Goal: Check status: Check status

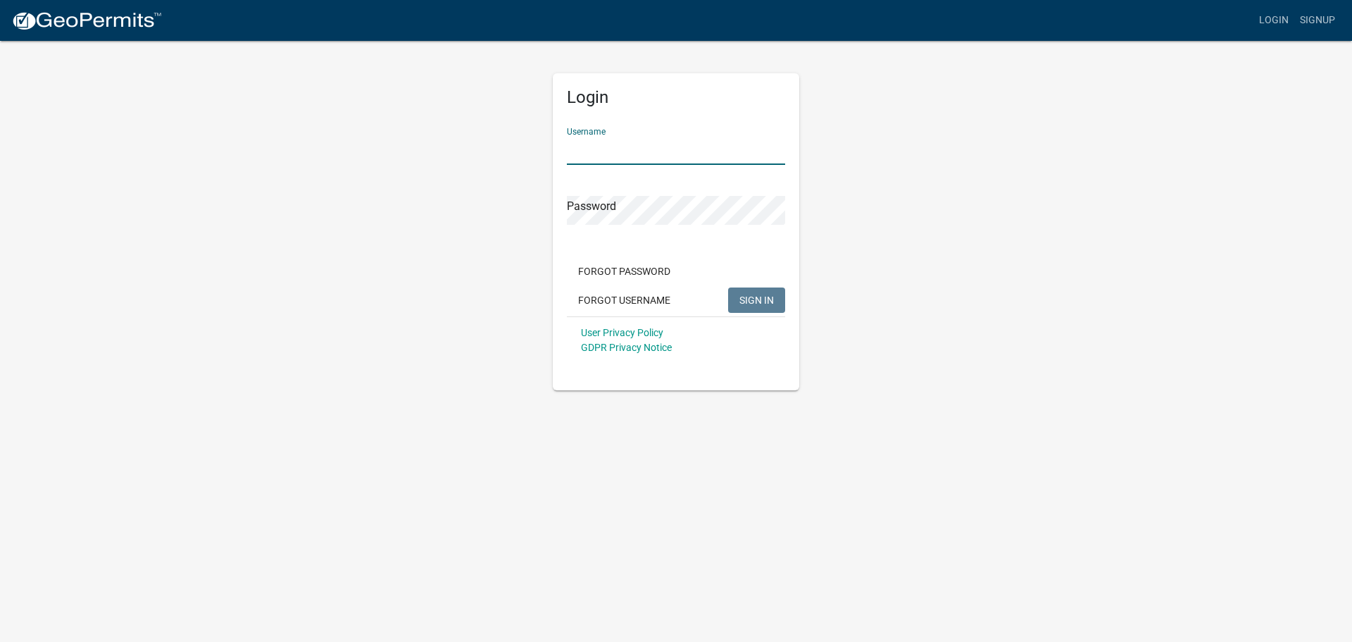
click at [590, 145] on input "Username" at bounding box center [676, 150] width 218 height 29
type input "owens12"
click at [747, 294] on span "SIGN IN" at bounding box center [756, 299] width 35 height 11
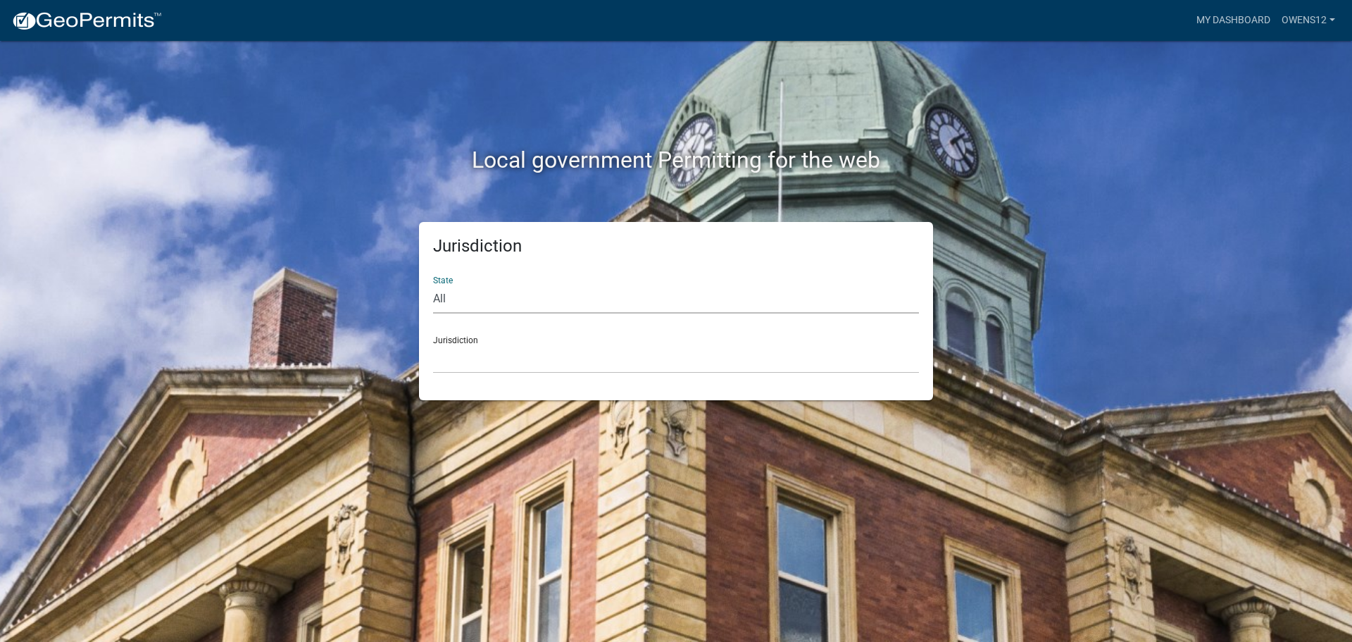
click at [479, 294] on select "All Colorado Georgia Indiana Iowa Kansas Minnesota Ohio South Carolina Wisconsin" at bounding box center [676, 299] width 486 height 29
select select "[US_STATE]"
click at [433, 285] on select "All Colorado Georgia Indiana Iowa Kansas Minnesota Ohio South Carolina Wisconsin" at bounding box center [676, 299] width 486 height 29
click at [519, 349] on select "Becker County, Minnesota Benton County, Minnesota Carlton County, Minnesota Cit…" at bounding box center [676, 358] width 486 height 29
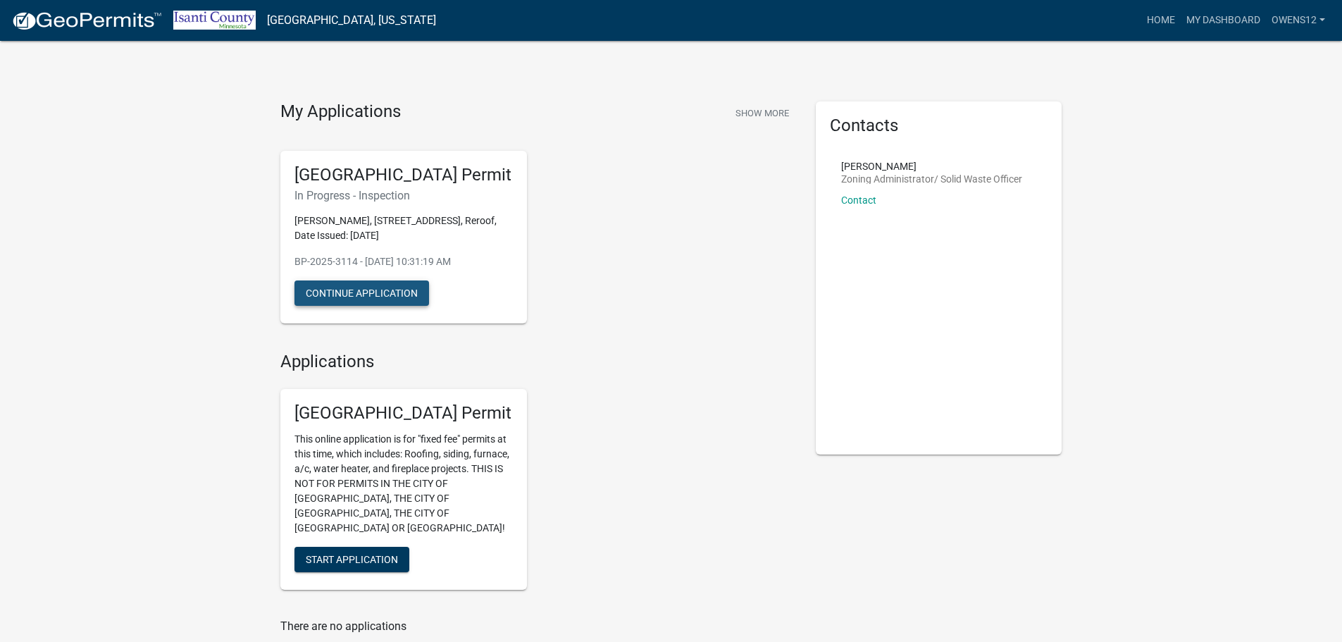
click at [345, 284] on button "Continue Application" at bounding box center [361, 292] width 135 height 25
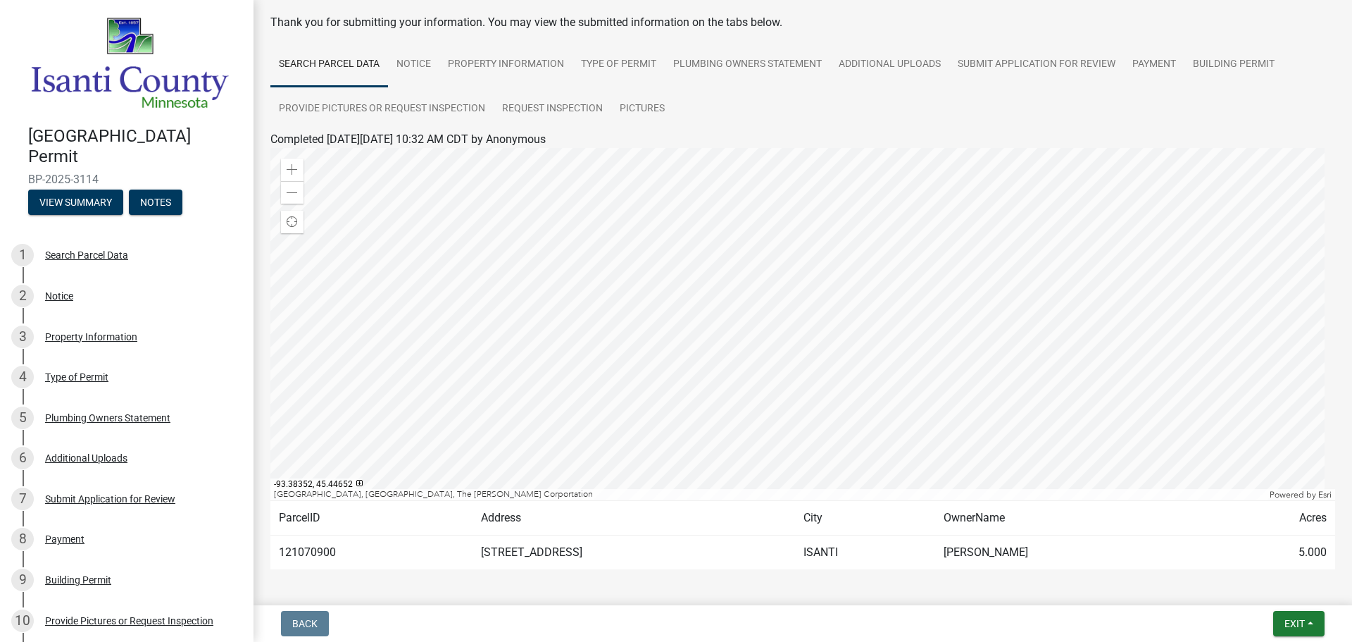
scroll to position [118, 0]
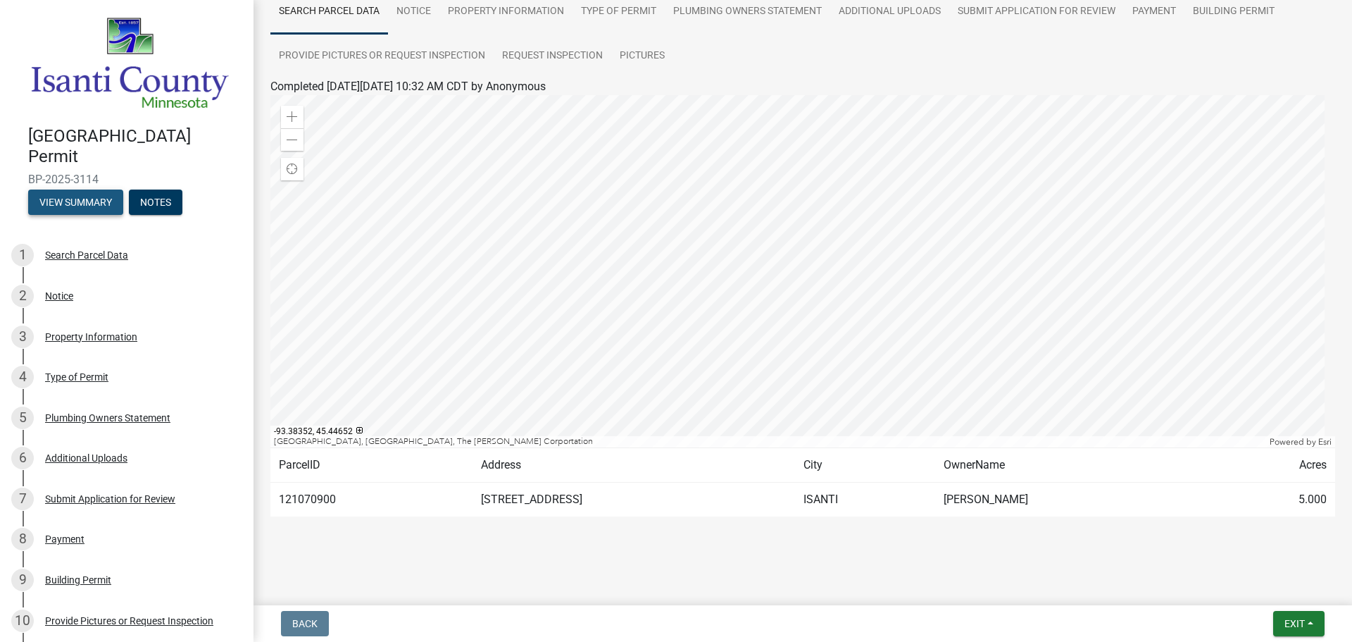
click at [76, 192] on button "View Summary" at bounding box center [75, 201] width 95 height 25
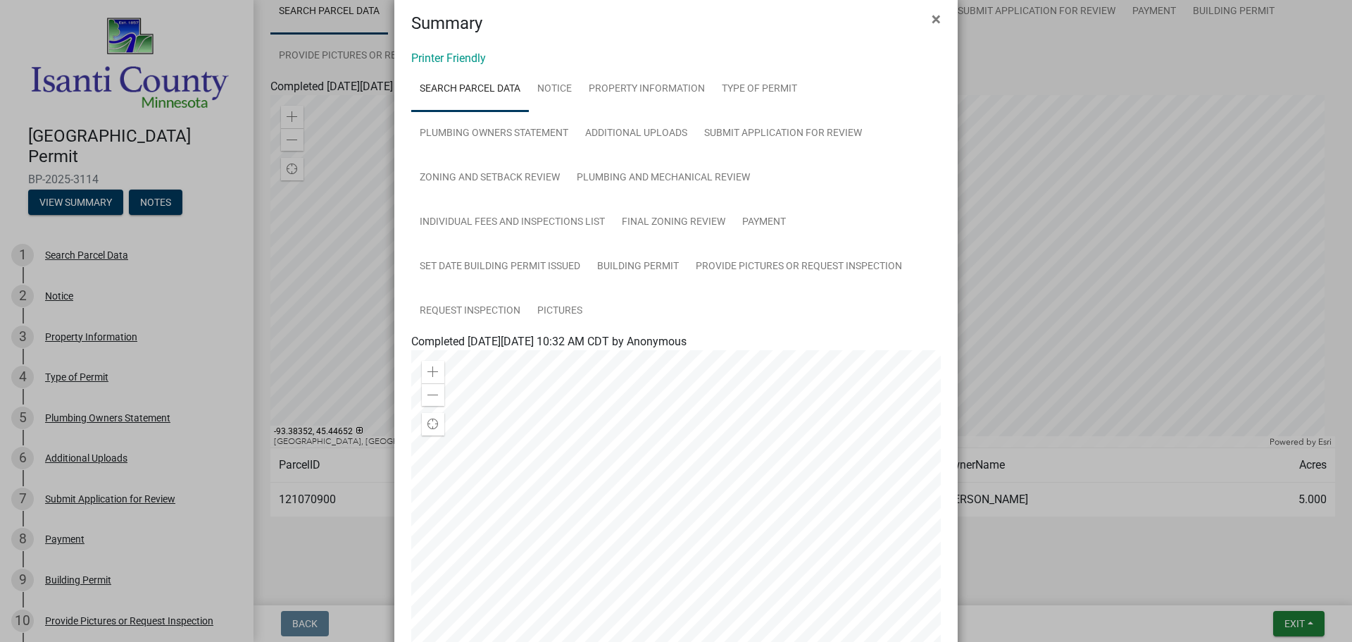
scroll to position [0, 0]
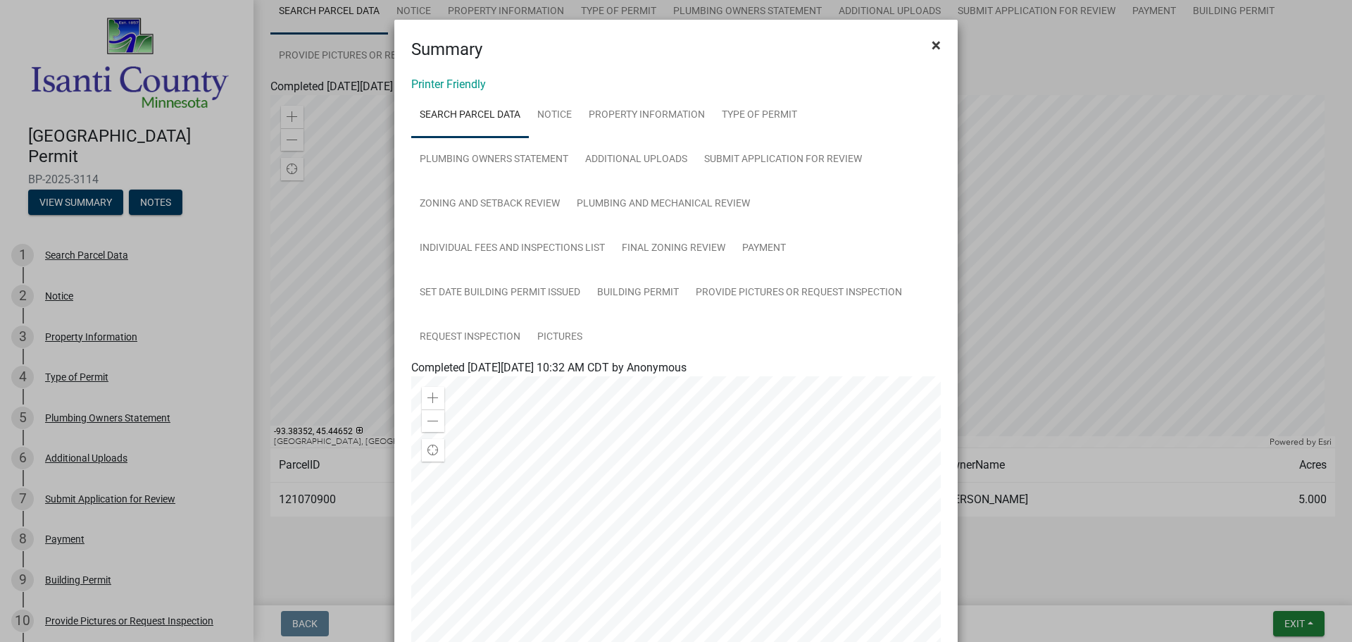
click at [932, 43] on span "×" at bounding box center [936, 45] width 9 height 20
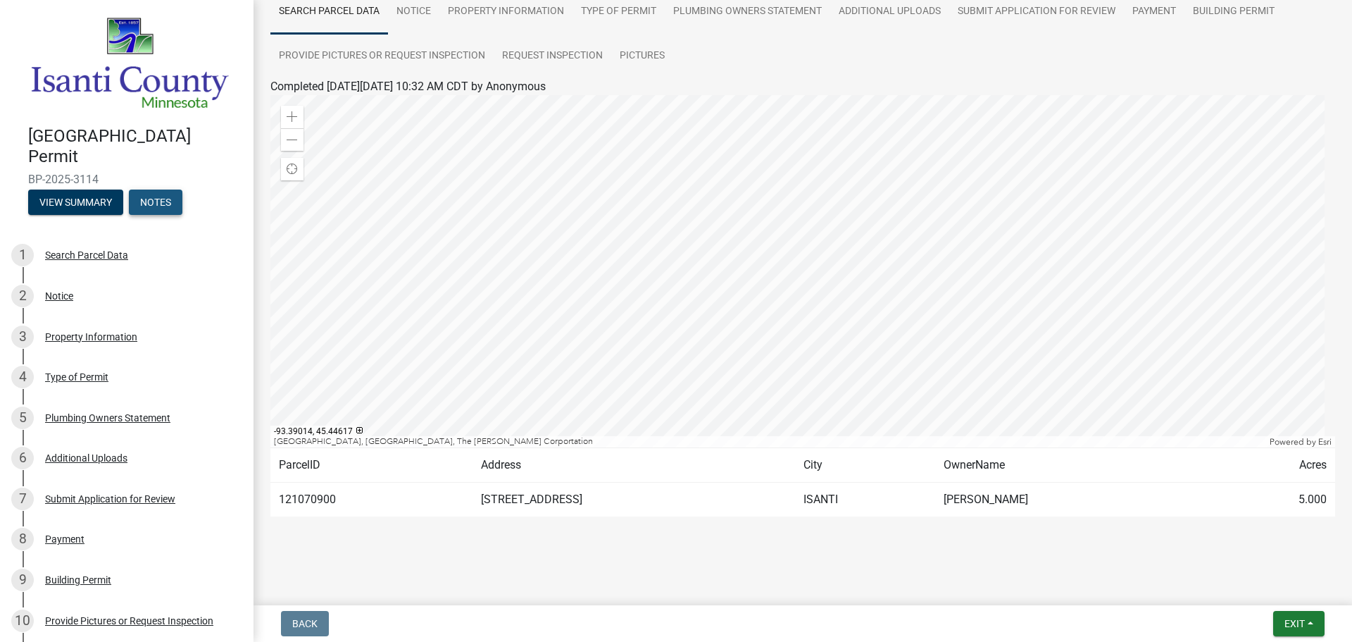
click at [149, 193] on button "Notes" at bounding box center [156, 201] width 54 height 25
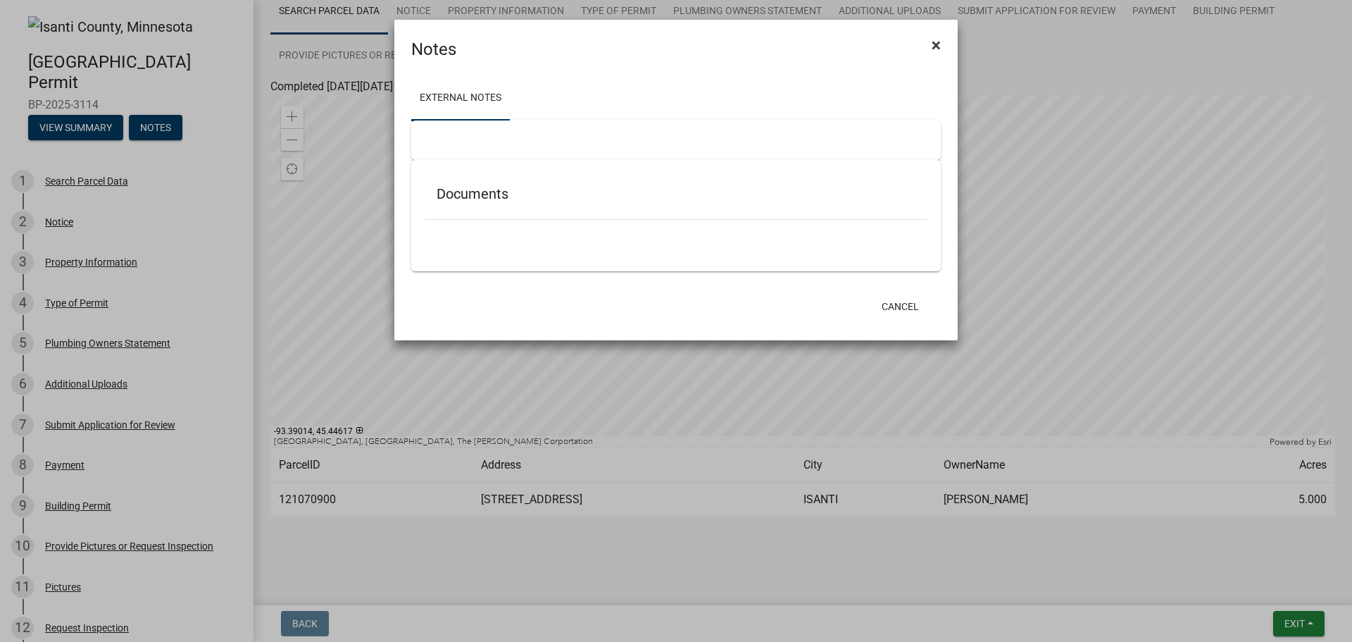
click at [938, 42] on span "×" at bounding box center [936, 45] width 9 height 20
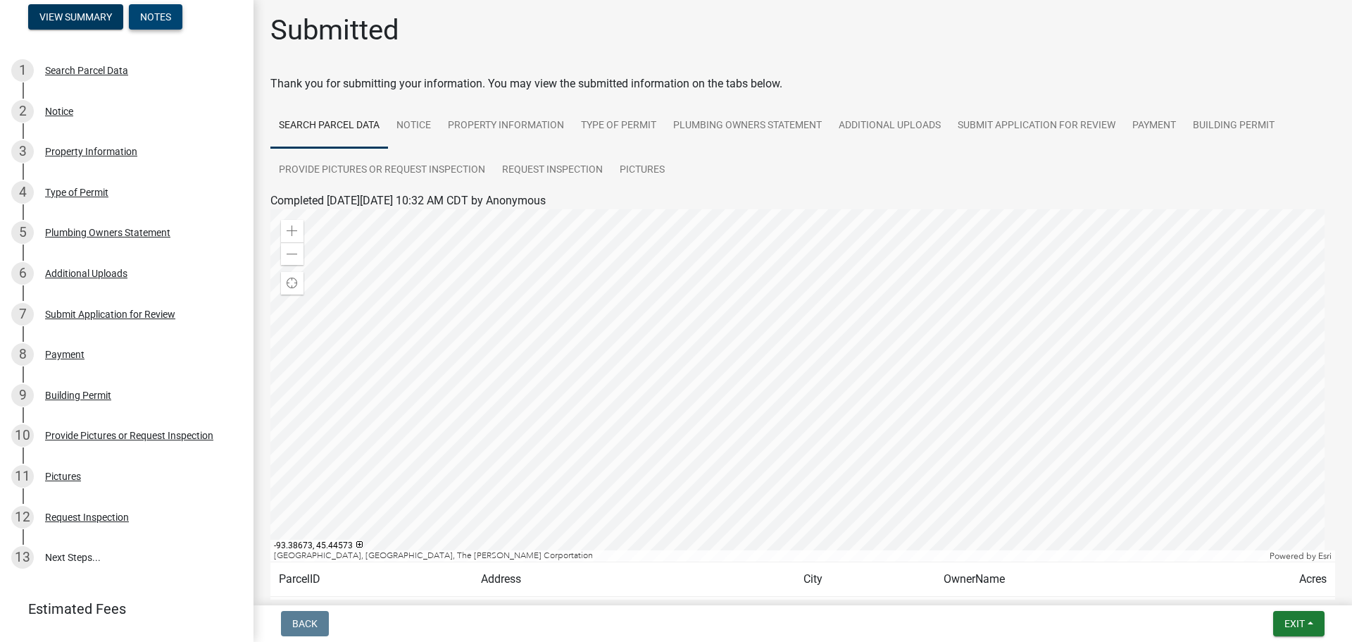
scroll to position [209, 0]
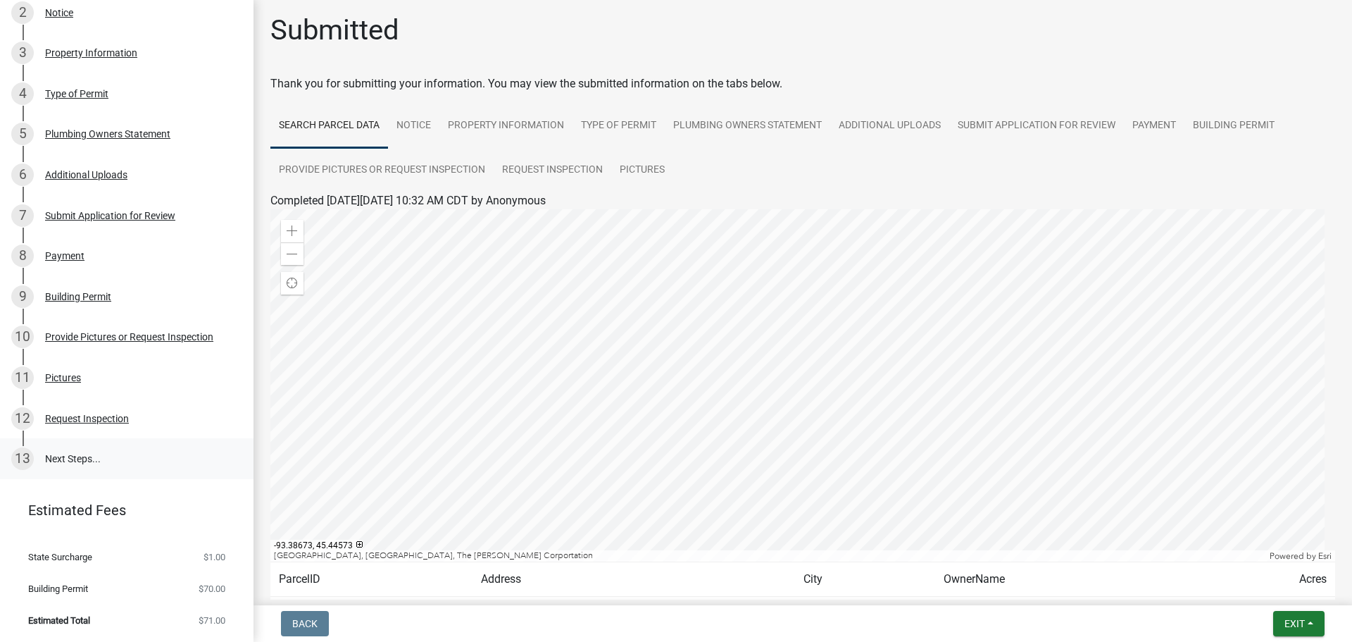
click at [73, 449] on link "13 Next Steps..." at bounding box center [127, 458] width 254 height 41
click at [54, 454] on link "13 Next Steps..." at bounding box center [127, 458] width 254 height 41
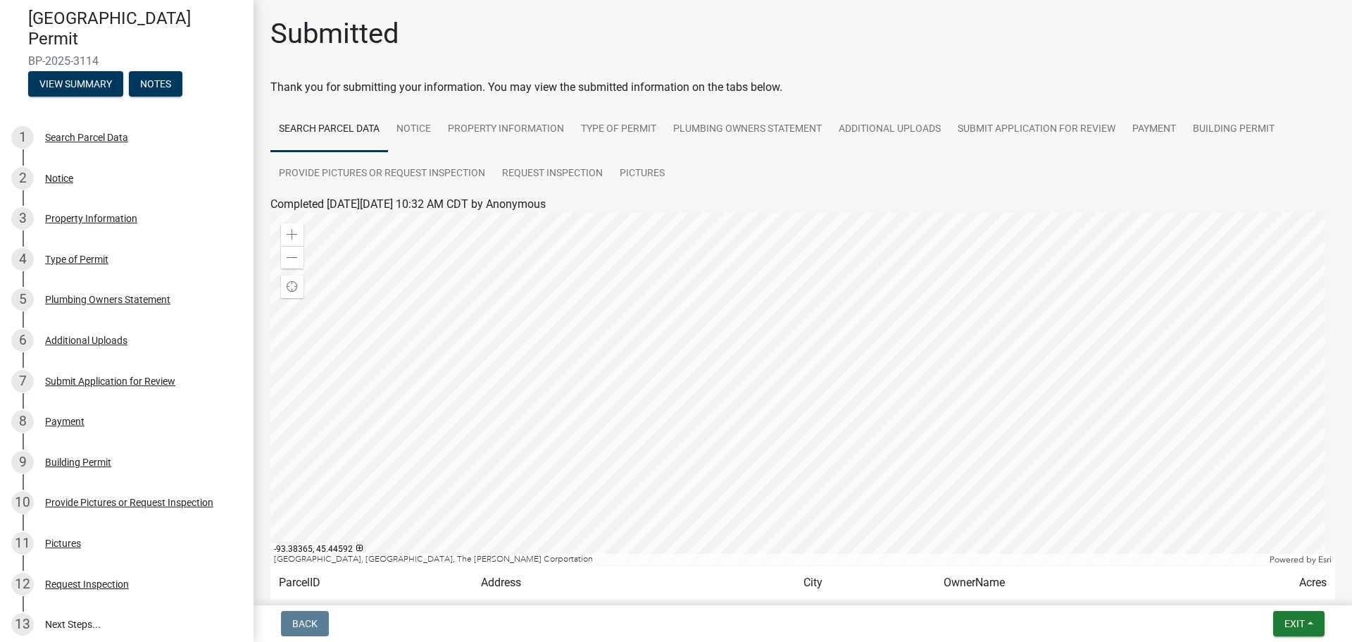
scroll to position [0, 0]
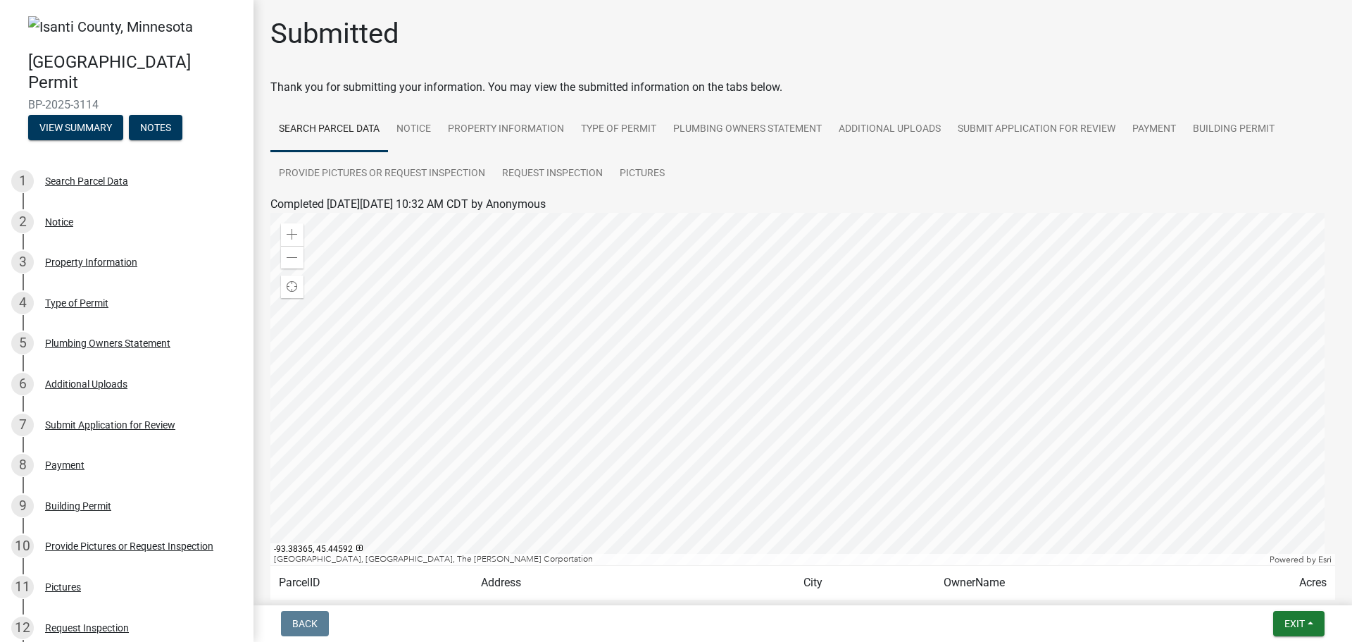
click at [31, 20] on img at bounding box center [110, 26] width 165 height 21
click at [50, 20] on img at bounding box center [110, 26] width 165 height 21
click at [69, 23] on img at bounding box center [110, 26] width 165 height 21
click at [77, 122] on button "View Summary" at bounding box center [75, 127] width 95 height 25
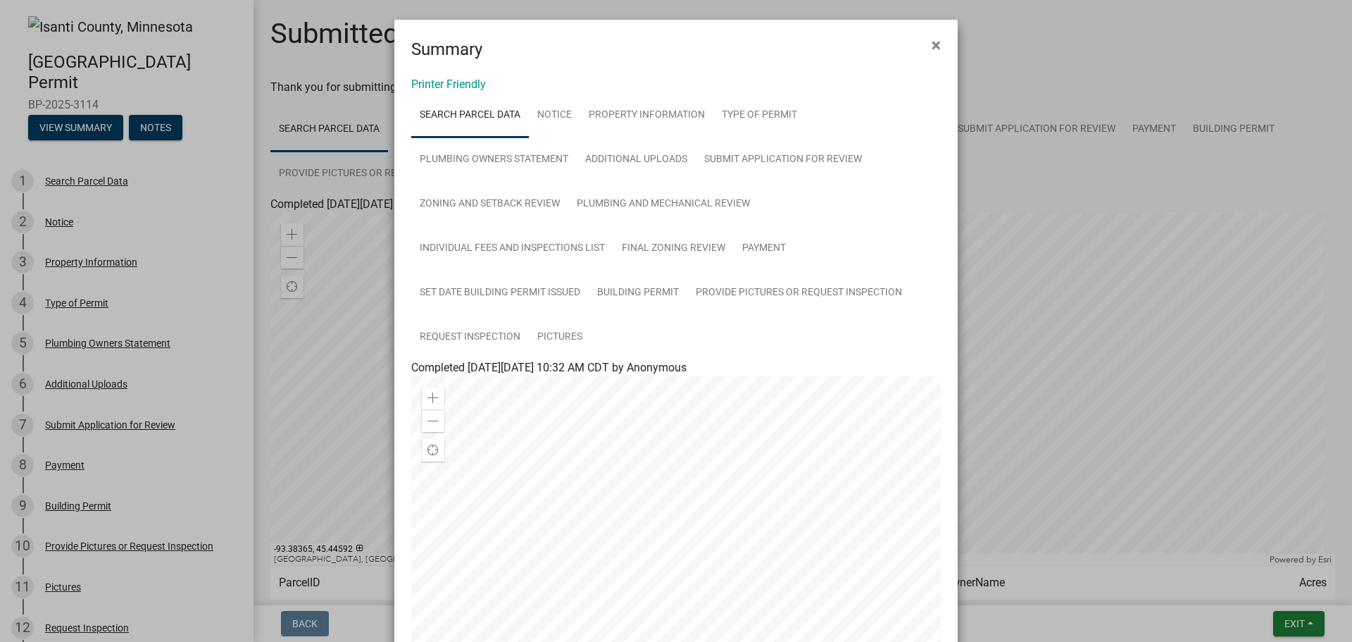
click at [748, 558] on div at bounding box center [676, 552] width 530 height 352
click at [746, 558] on div at bounding box center [676, 552] width 530 height 352
click at [570, 552] on div at bounding box center [676, 552] width 530 height 352
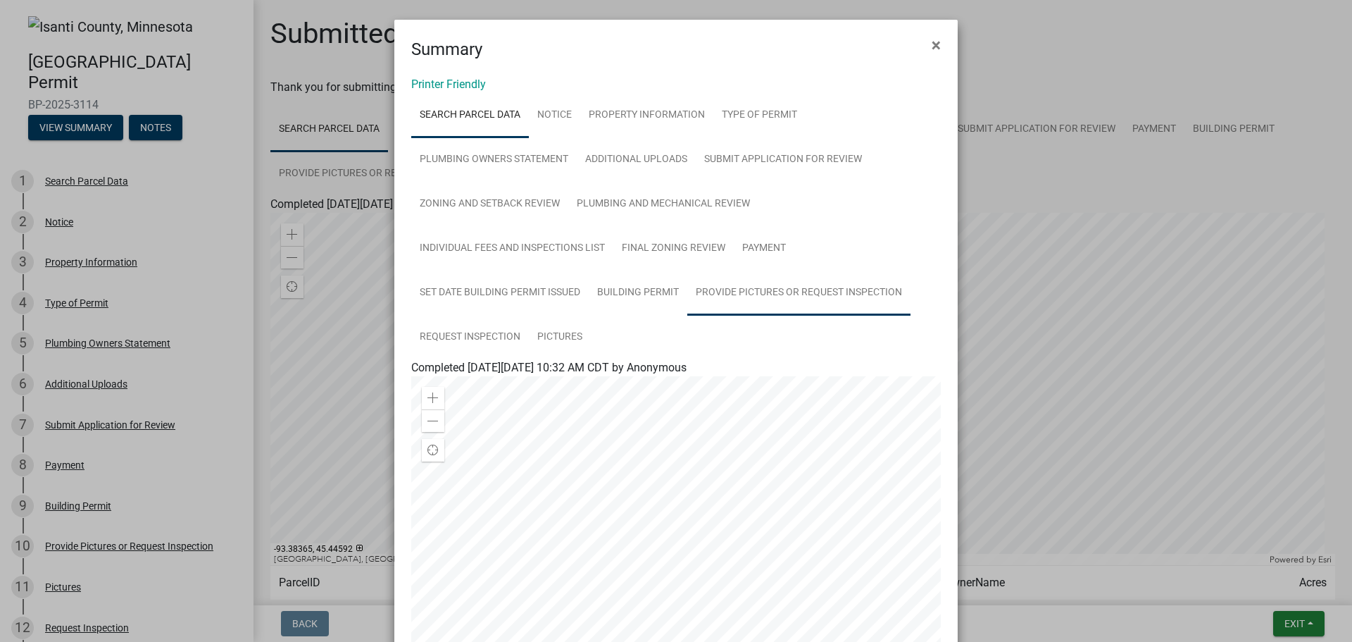
click at [754, 289] on link "Provide Pictures or Request Inspection" at bounding box center [798, 292] width 223 height 45
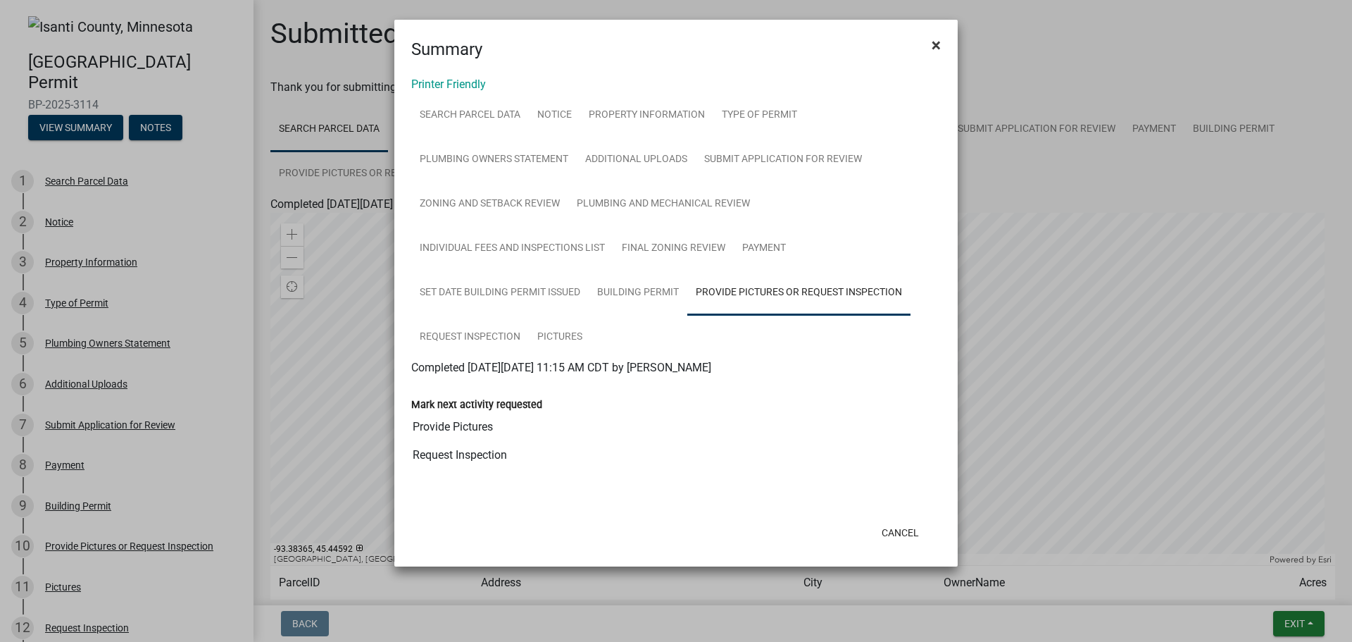
click at [937, 44] on span "×" at bounding box center [936, 45] width 9 height 20
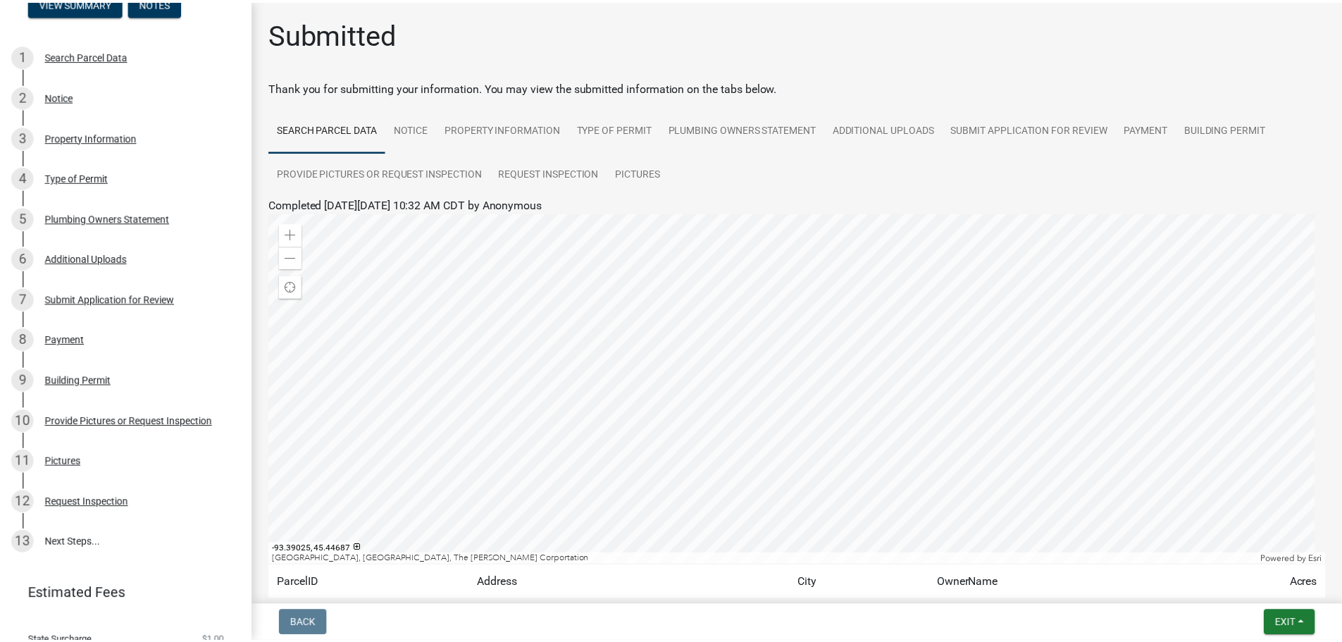
scroll to position [201, 0]
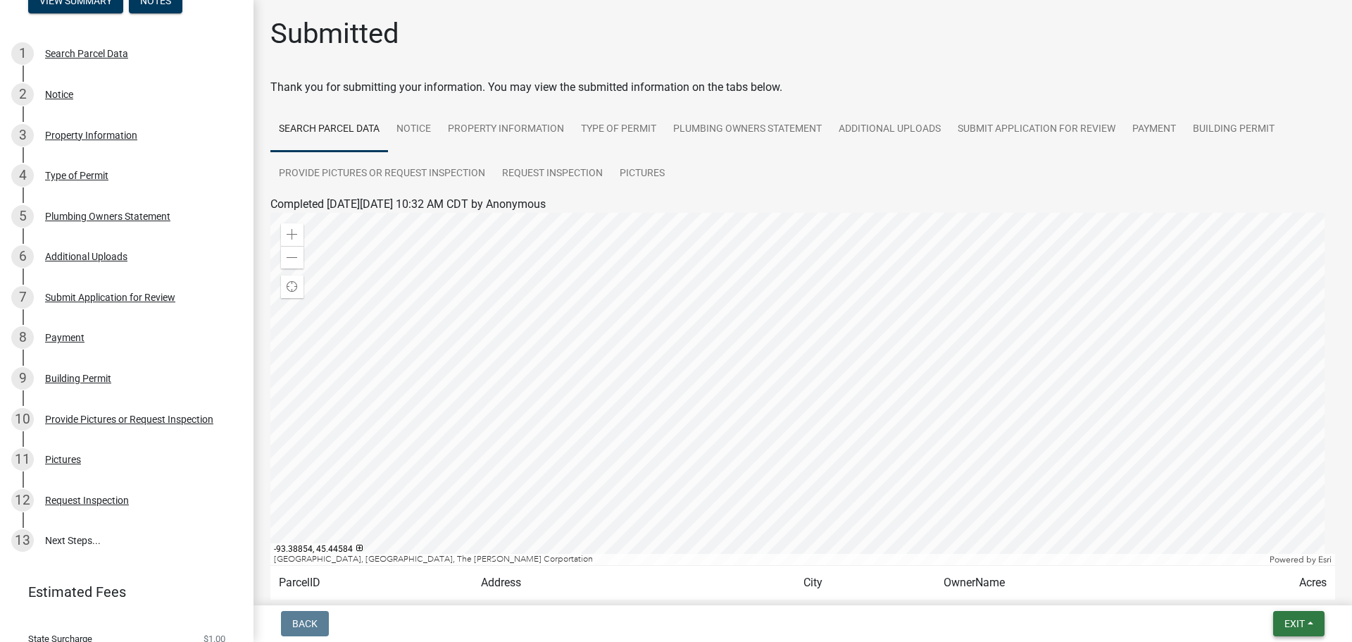
click at [1311, 622] on button "Exit" at bounding box center [1298, 623] width 51 height 25
click at [1258, 585] on button "Save & Exit" at bounding box center [1268, 587] width 113 height 34
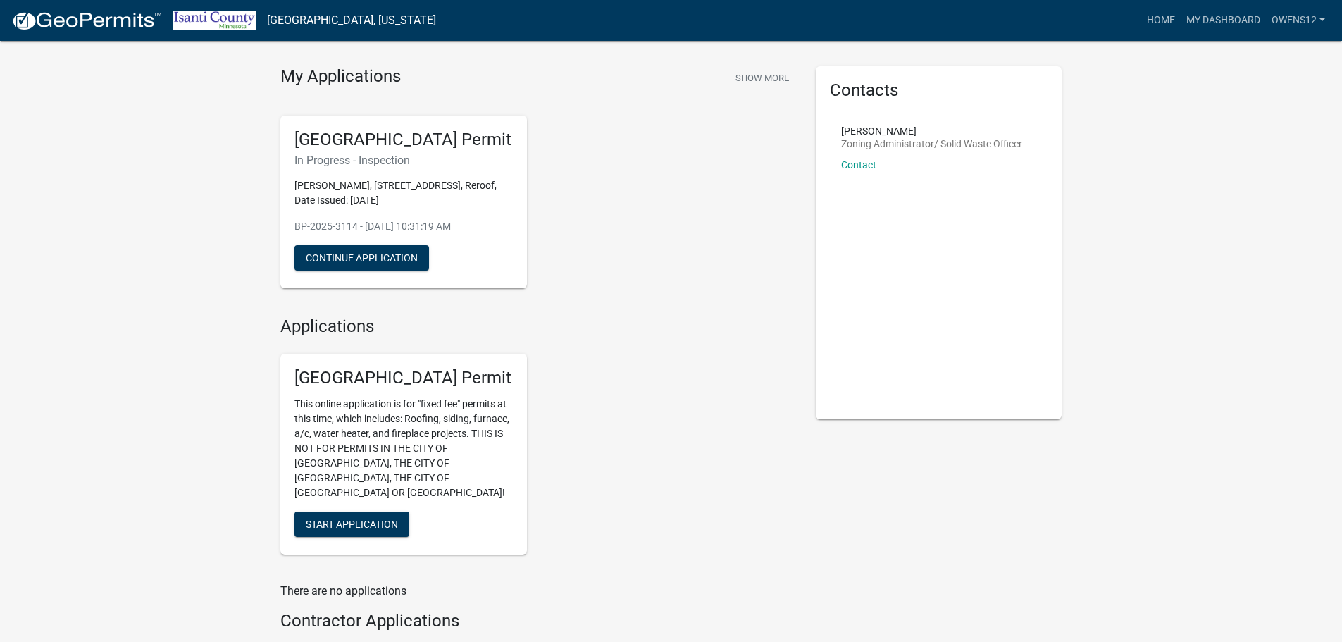
scroll to position [18, 0]
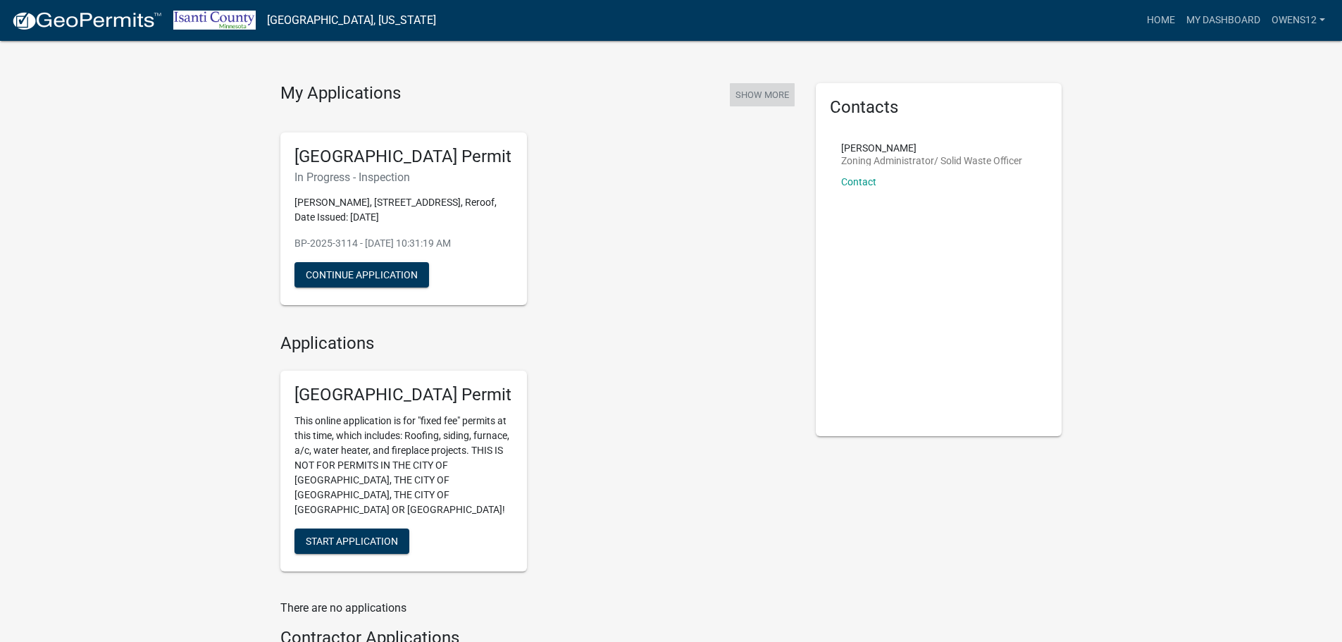
click at [751, 91] on button "Show More" at bounding box center [762, 94] width 65 height 23
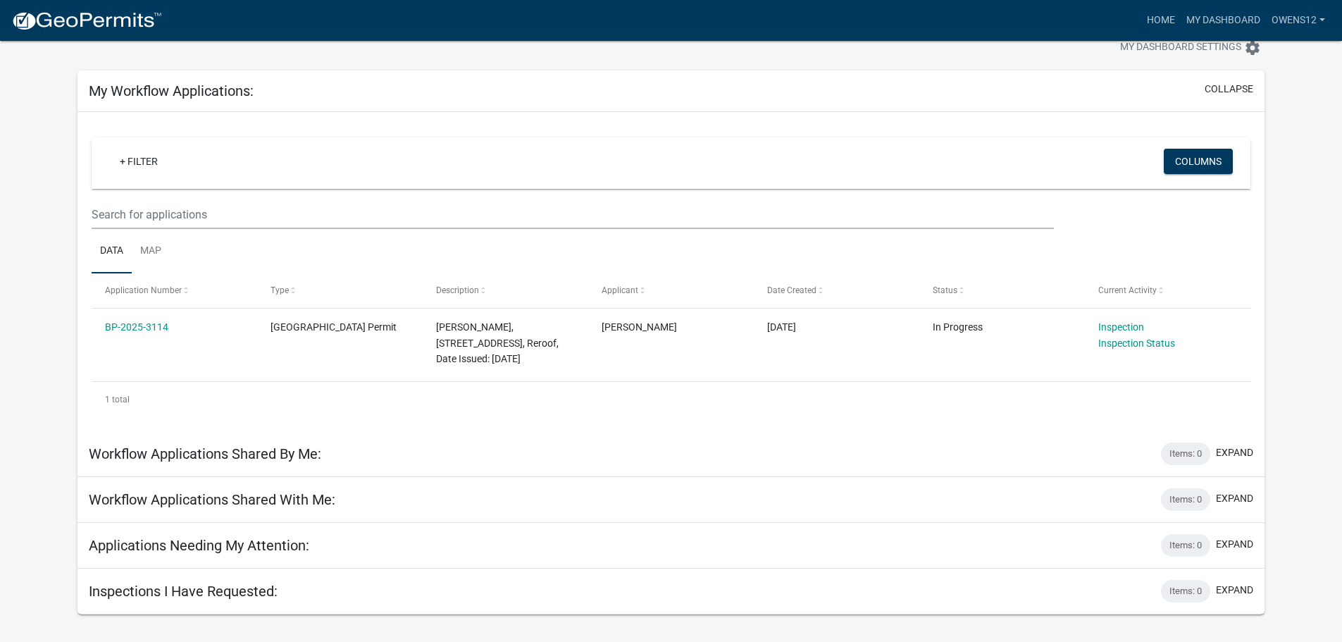
scroll to position [41, 0]
click at [110, 395] on div "1 total" at bounding box center [671, 399] width 1158 height 35
click at [176, 449] on h5 "Workflow Applications Shared By Me:" at bounding box center [205, 453] width 232 height 17
click at [1238, 449] on button "expand" at bounding box center [1234, 452] width 37 height 15
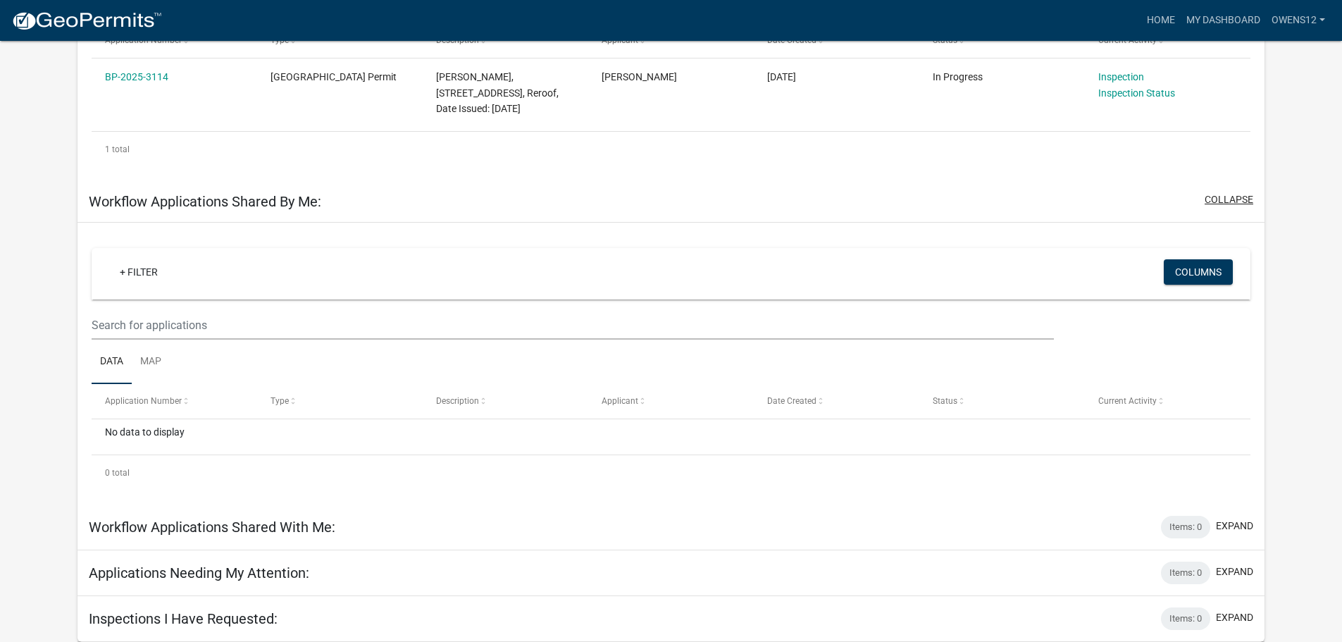
scroll to position [290, 0]
click at [1228, 199] on button "collapse" at bounding box center [1228, 200] width 49 height 15
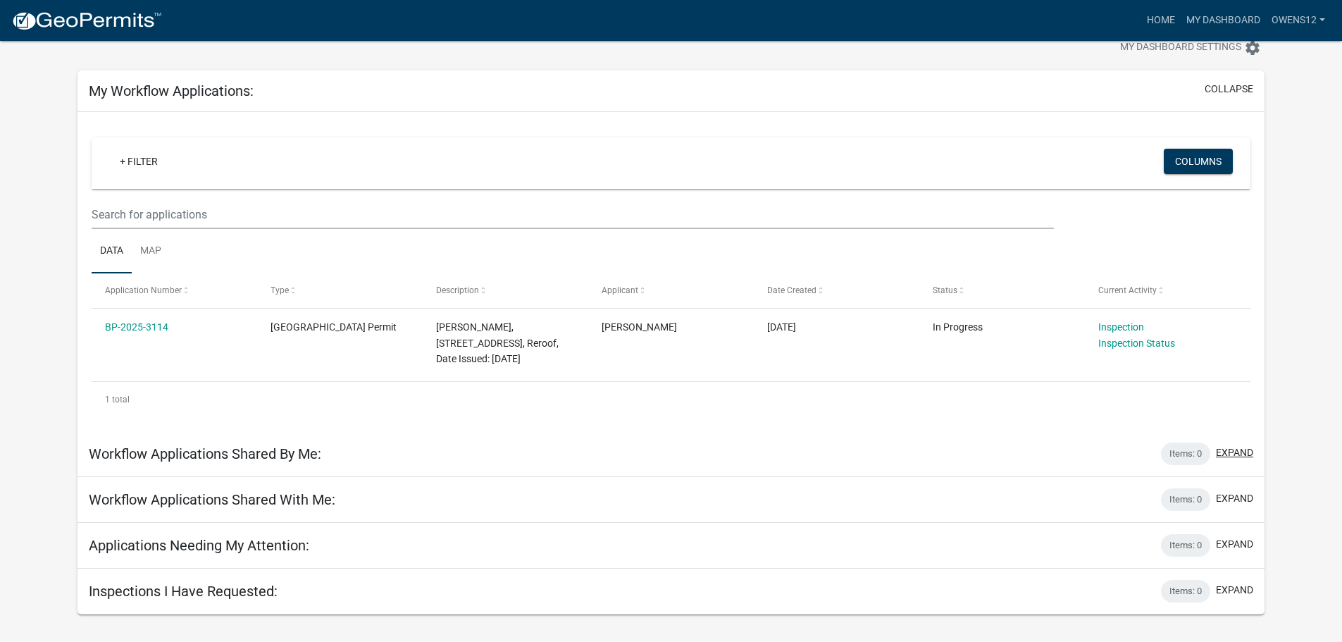
scroll to position [41, 0]
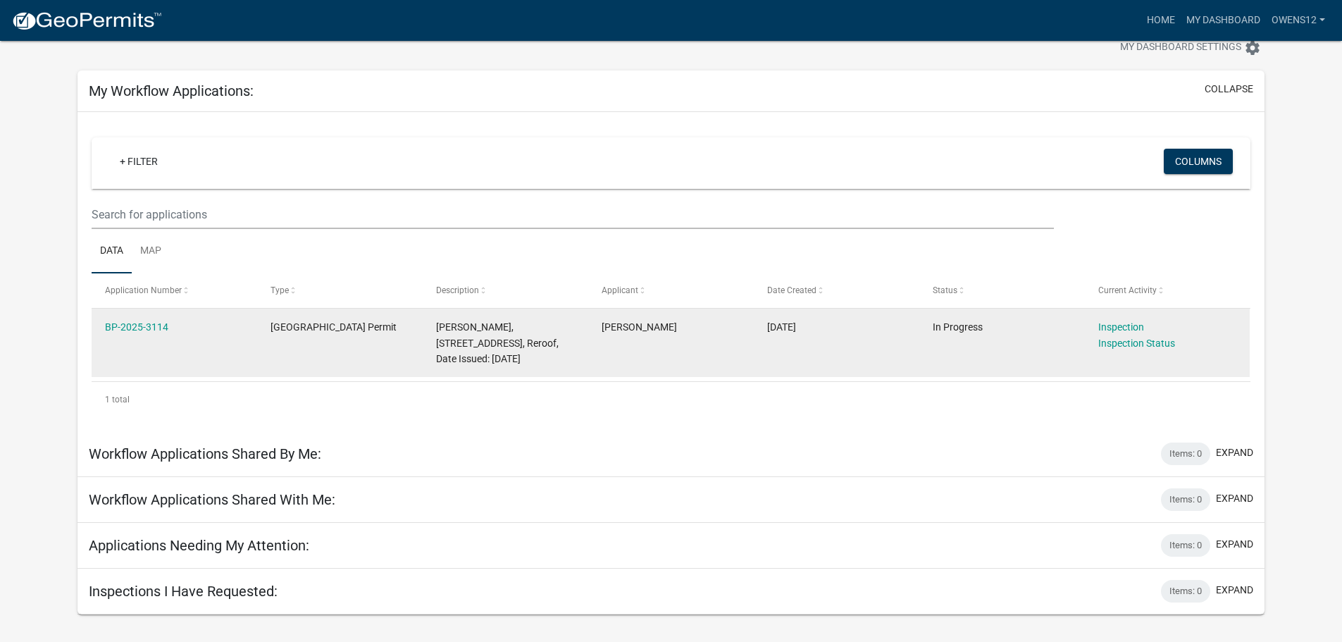
click at [1135, 333] on div "Inspection" at bounding box center [1167, 327] width 138 height 16
click at [1118, 338] on link "Inspection Status" at bounding box center [1136, 342] width 77 height 11
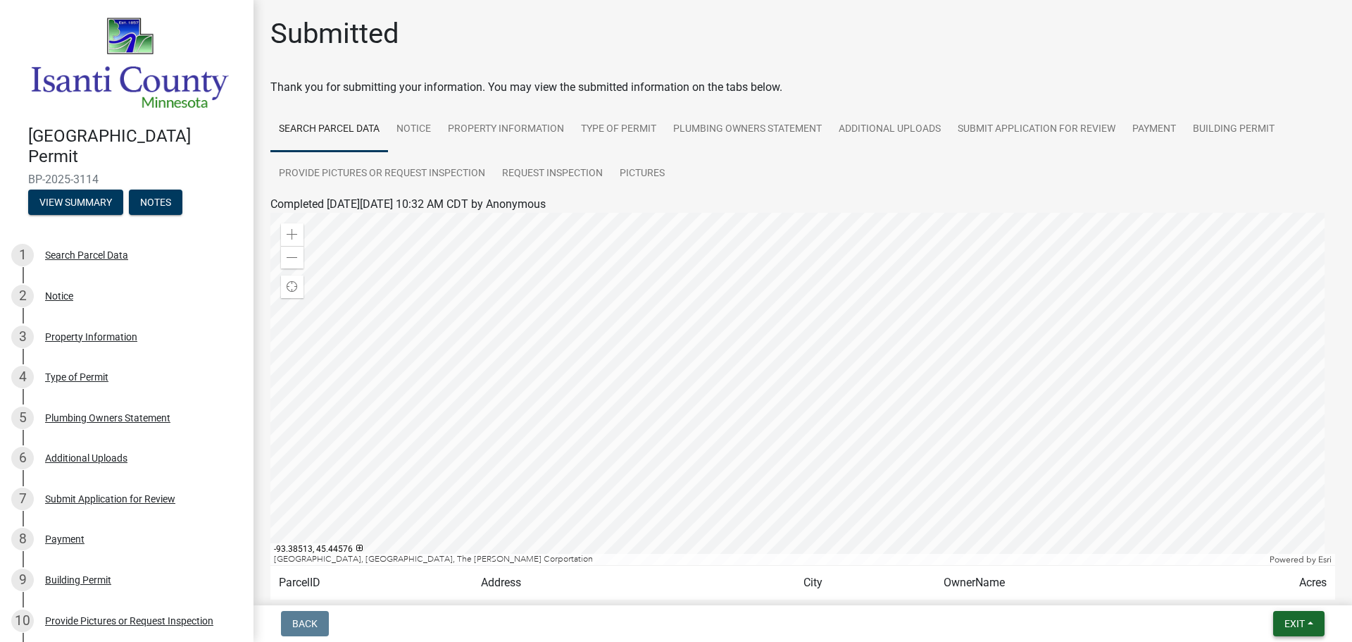
click at [1299, 621] on span "Exit" at bounding box center [1295, 623] width 20 height 11
click at [1273, 586] on button "Save & Exit" at bounding box center [1268, 587] width 113 height 34
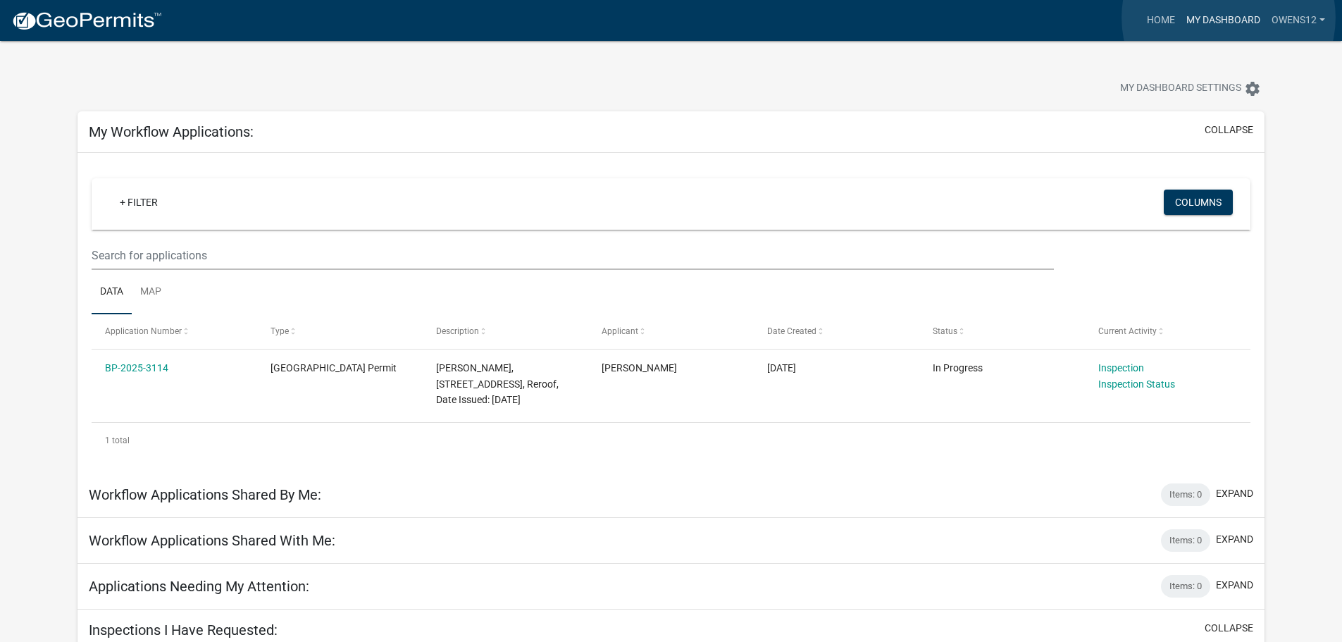
click at [1228, 18] on link "My Dashboard" at bounding box center [1222, 20] width 85 height 27
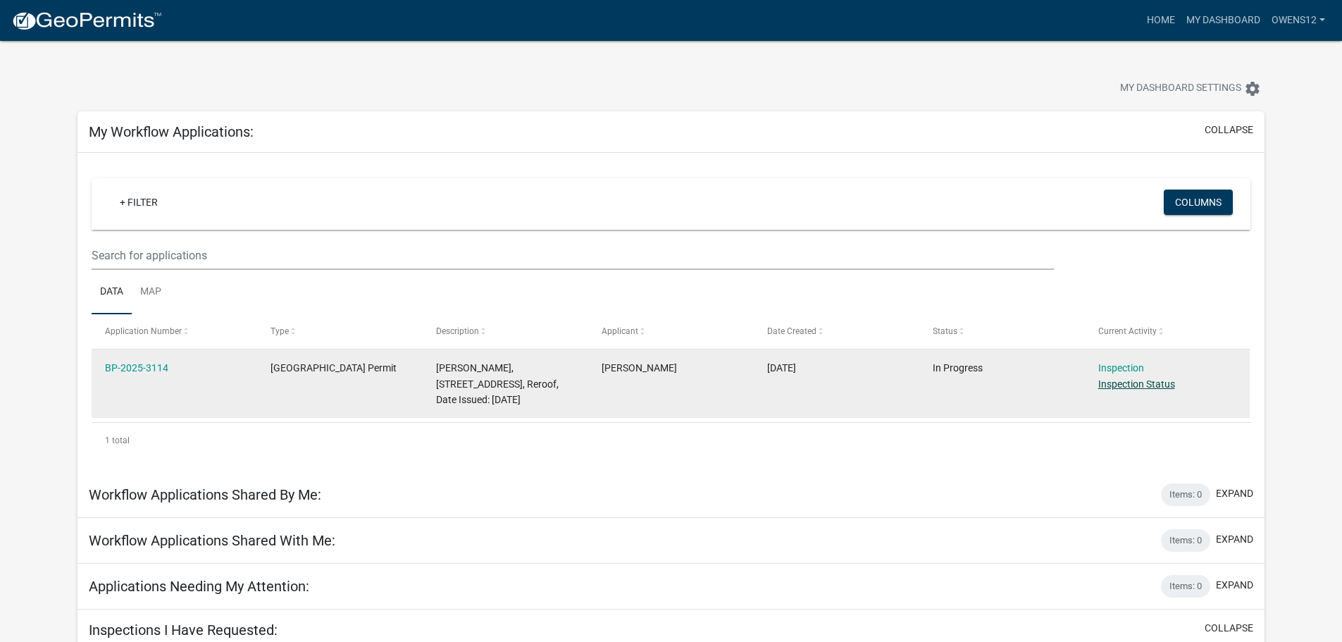
click at [1132, 380] on link "Inspection Status" at bounding box center [1136, 383] width 77 height 11
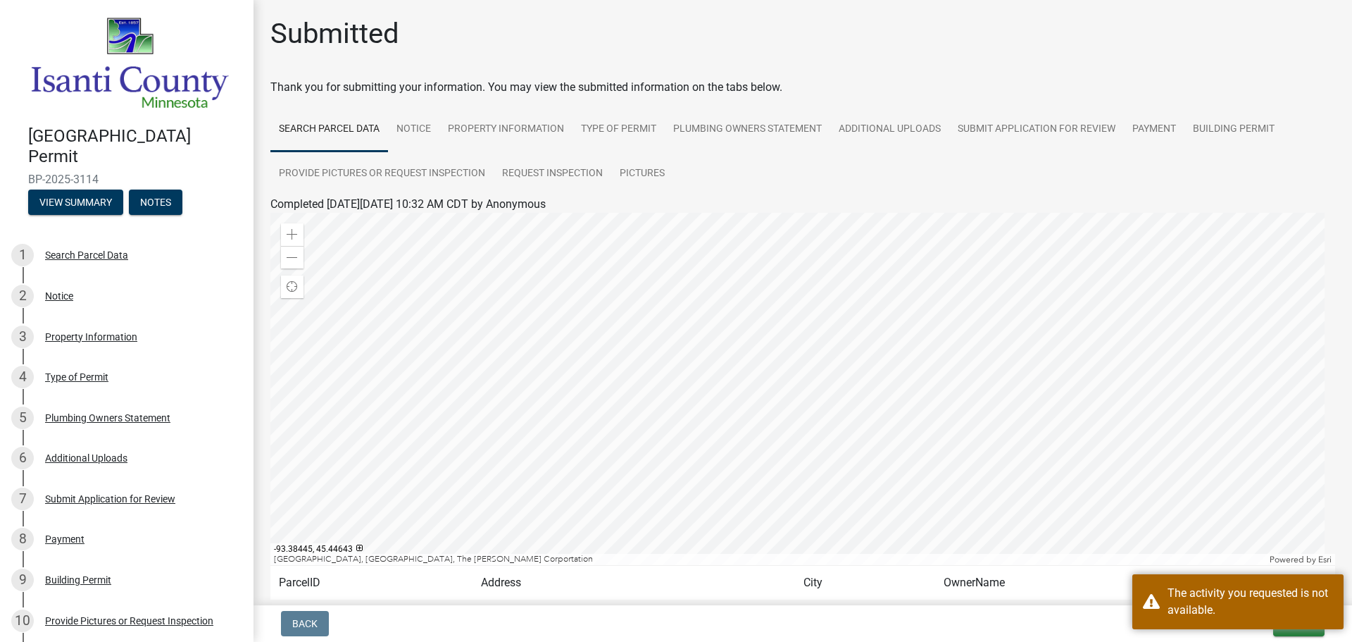
click at [1173, 397] on div at bounding box center [802, 389] width 1065 height 352
click at [1322, 610] on div "The activity you requested is not available." at bounding box center [1250, 602] width 165 height 34
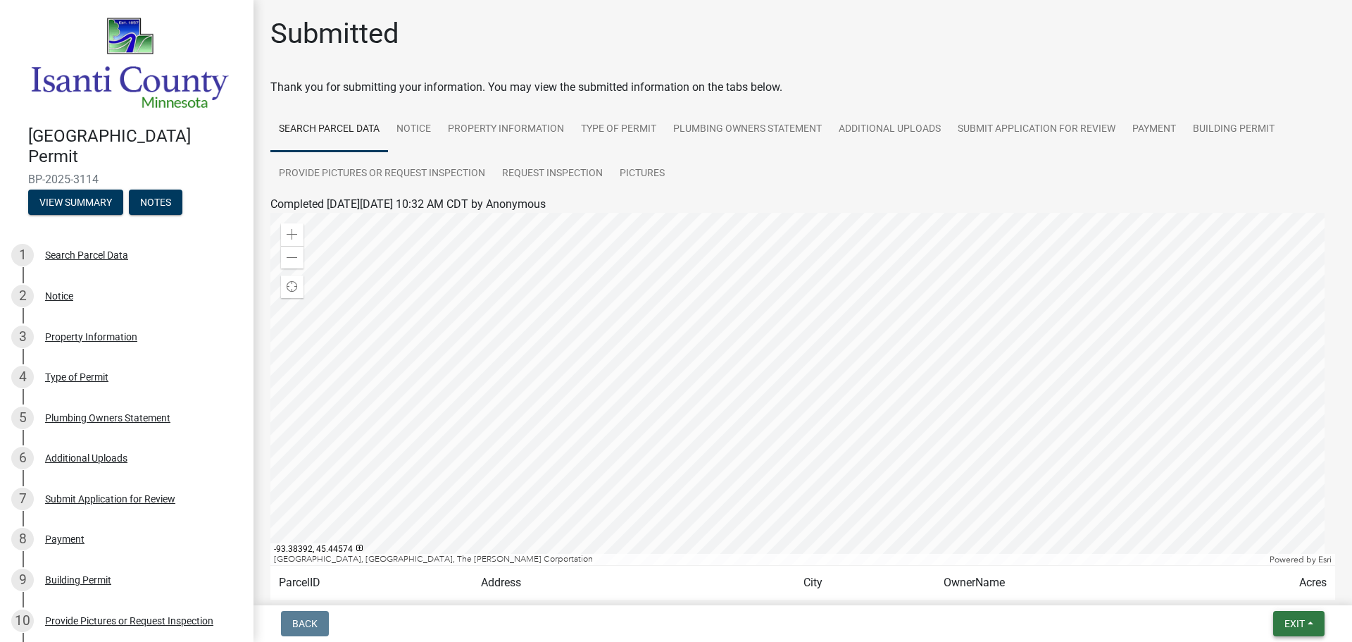
click at [1294, 621] on span "Exit" at bounding box center [1295, 623] width 20 height 11
click at [1254, 579] on button "Save & Exit" at bounding box center [1268, 587] width 113 height 34
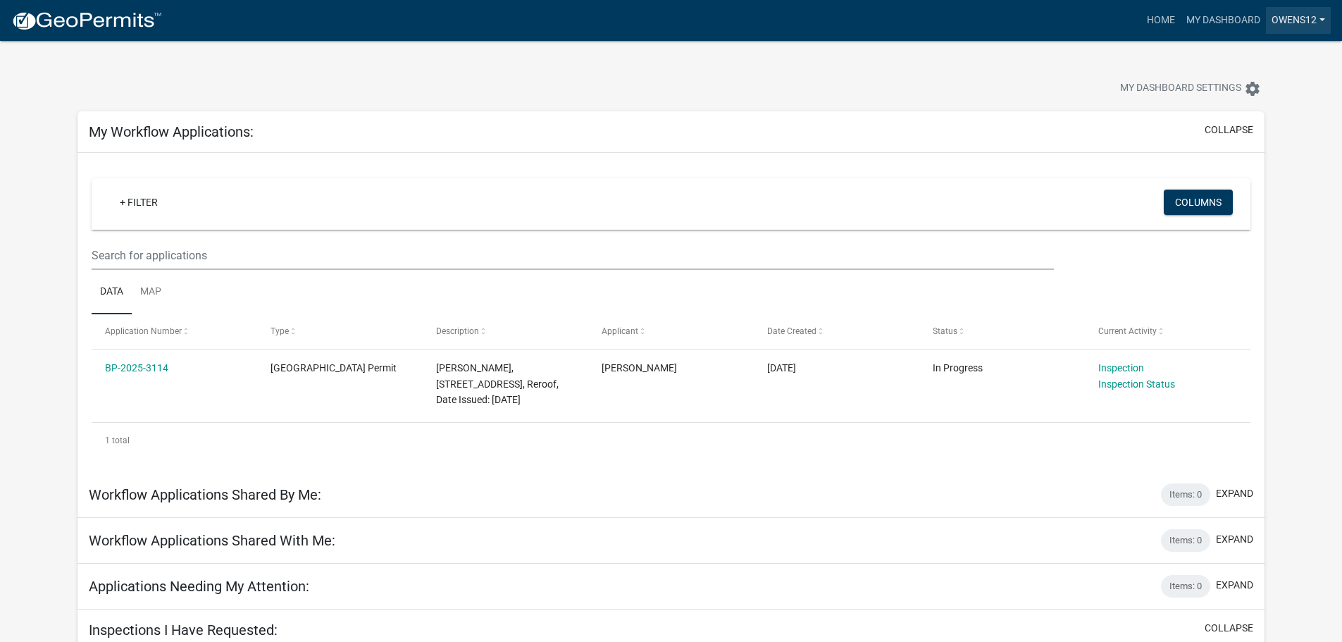
click at [1325, 18] on link "owens12" at bounding box center [1298, 20] width 65 height 27
click at [1247, 104] on link "Logout" at bounding box center [1274, 104] width 113 height 34
